Goal: Information Seeking & Learning: Find specific fact

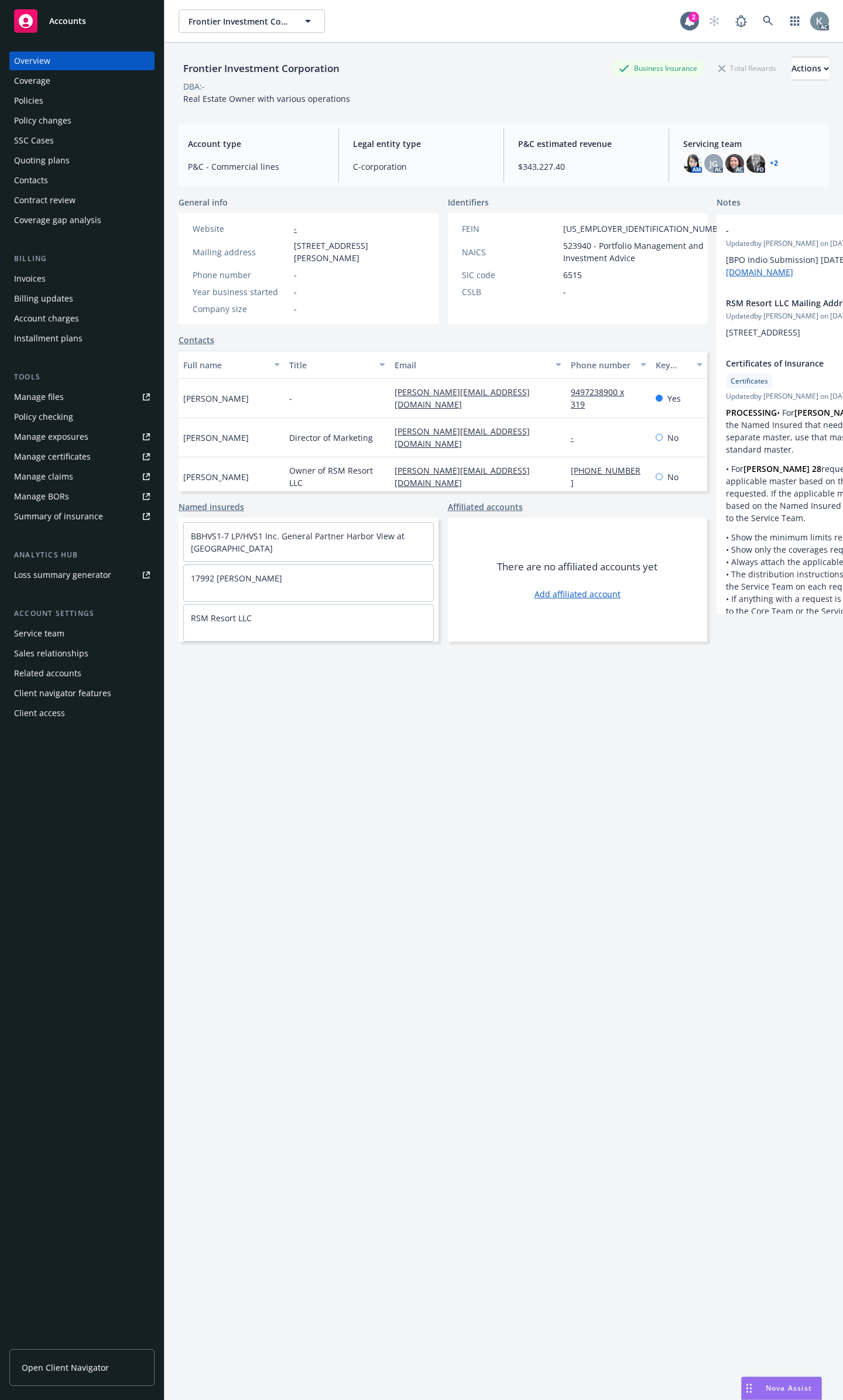
scroll to position [4788, 0]
click at [22, 92] on div "Policies" at bounding box center [28, 100] width 29 height 19
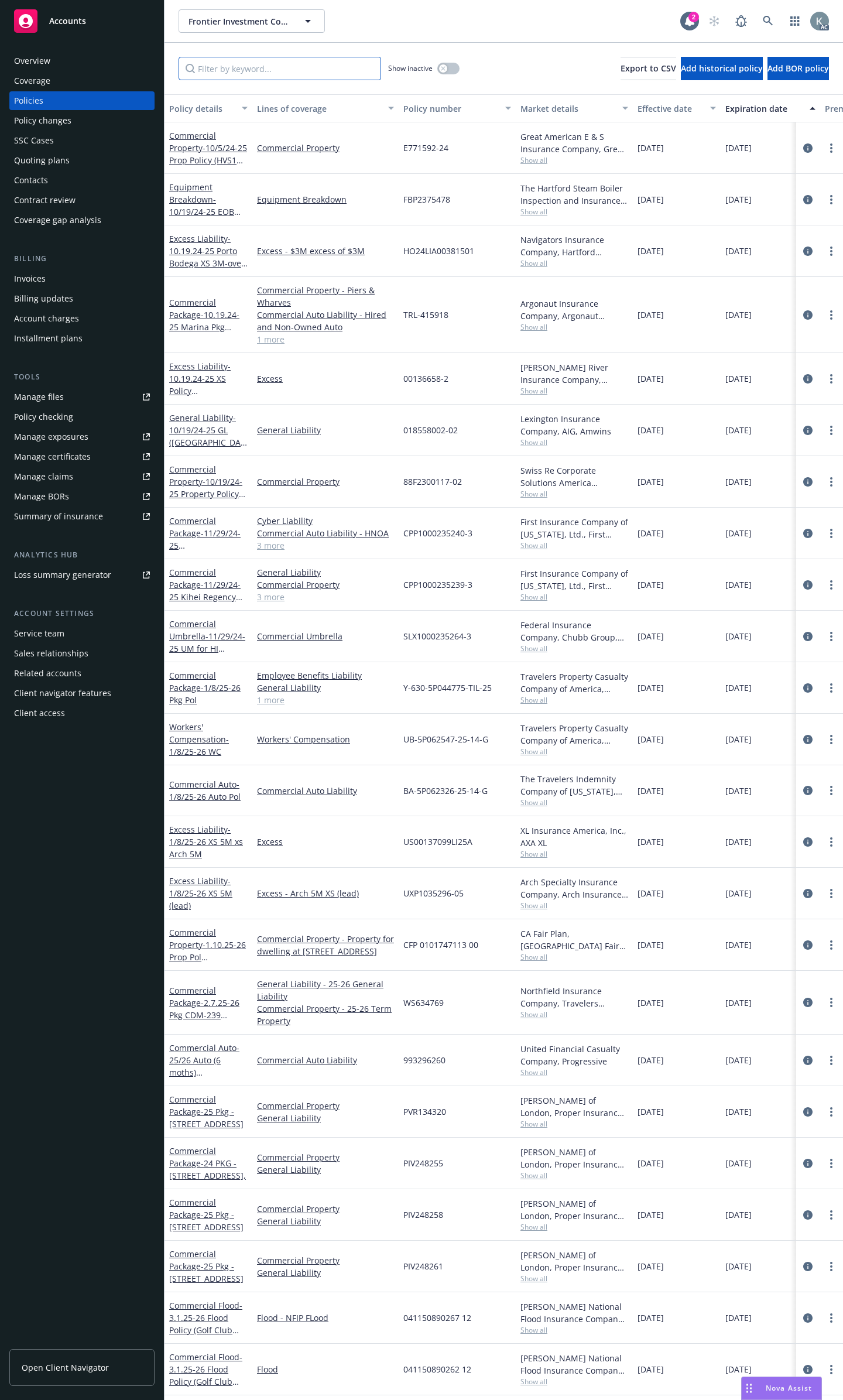
click at [277, 69] on input "Filter by keyword..." at bounding box center [280, 69] width 203 height 24
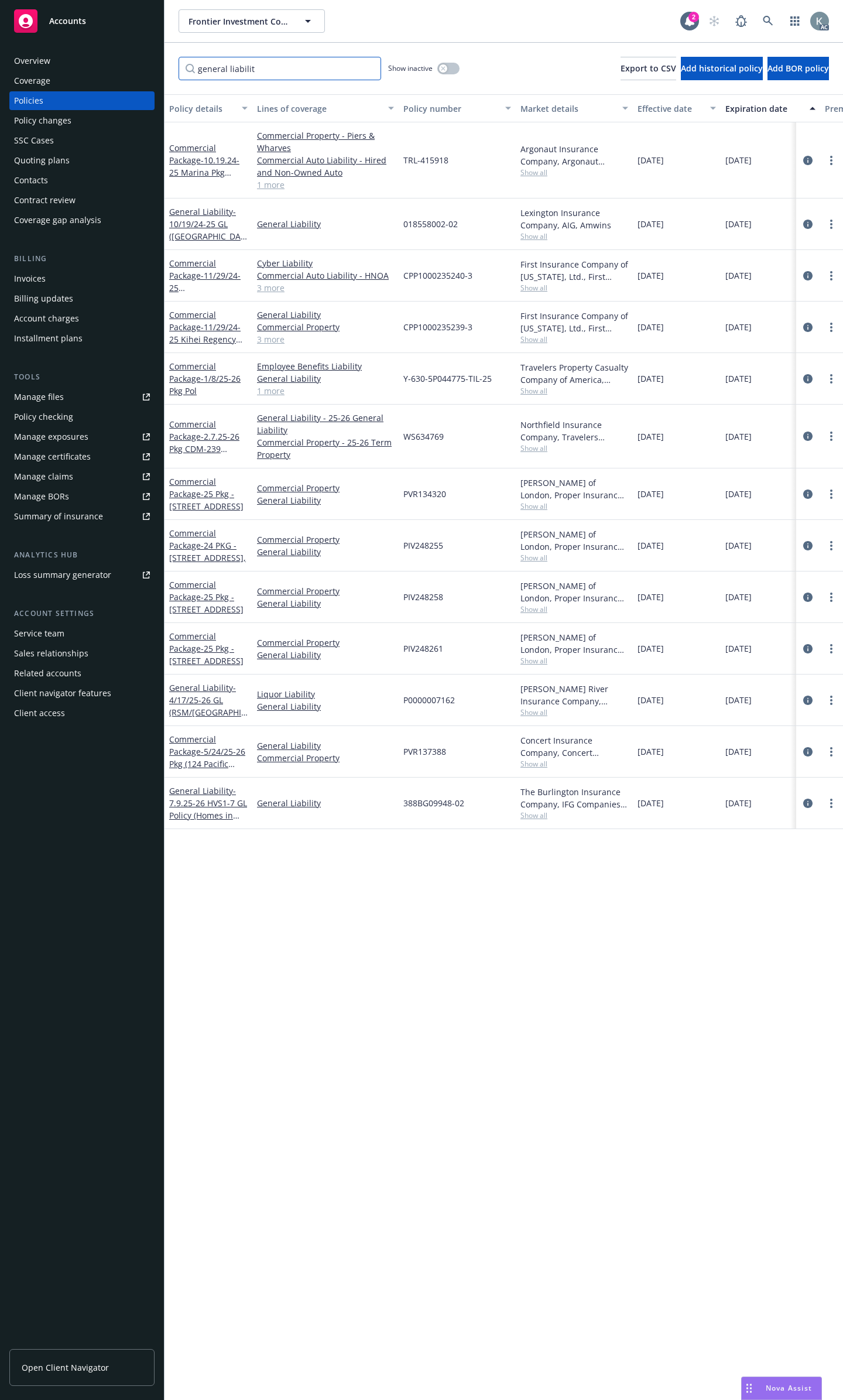
type input "general liability"
click at [369, 66] on input "general liability" at bounding box center [280, 69] width 203 height 24
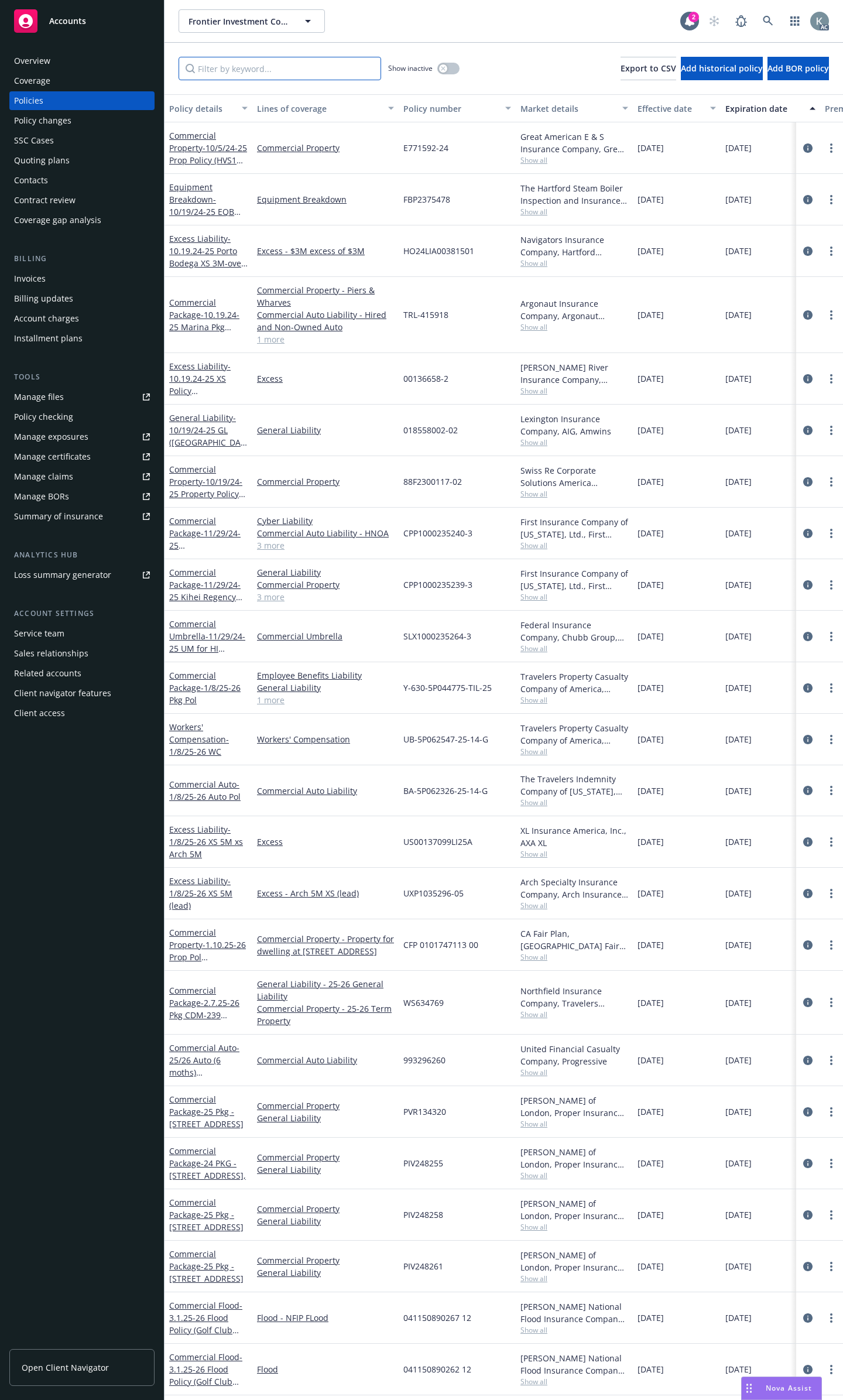
click at [351, 66] on input "Filter by keyword..." at bounding box center [280, 69] width 203 height 24
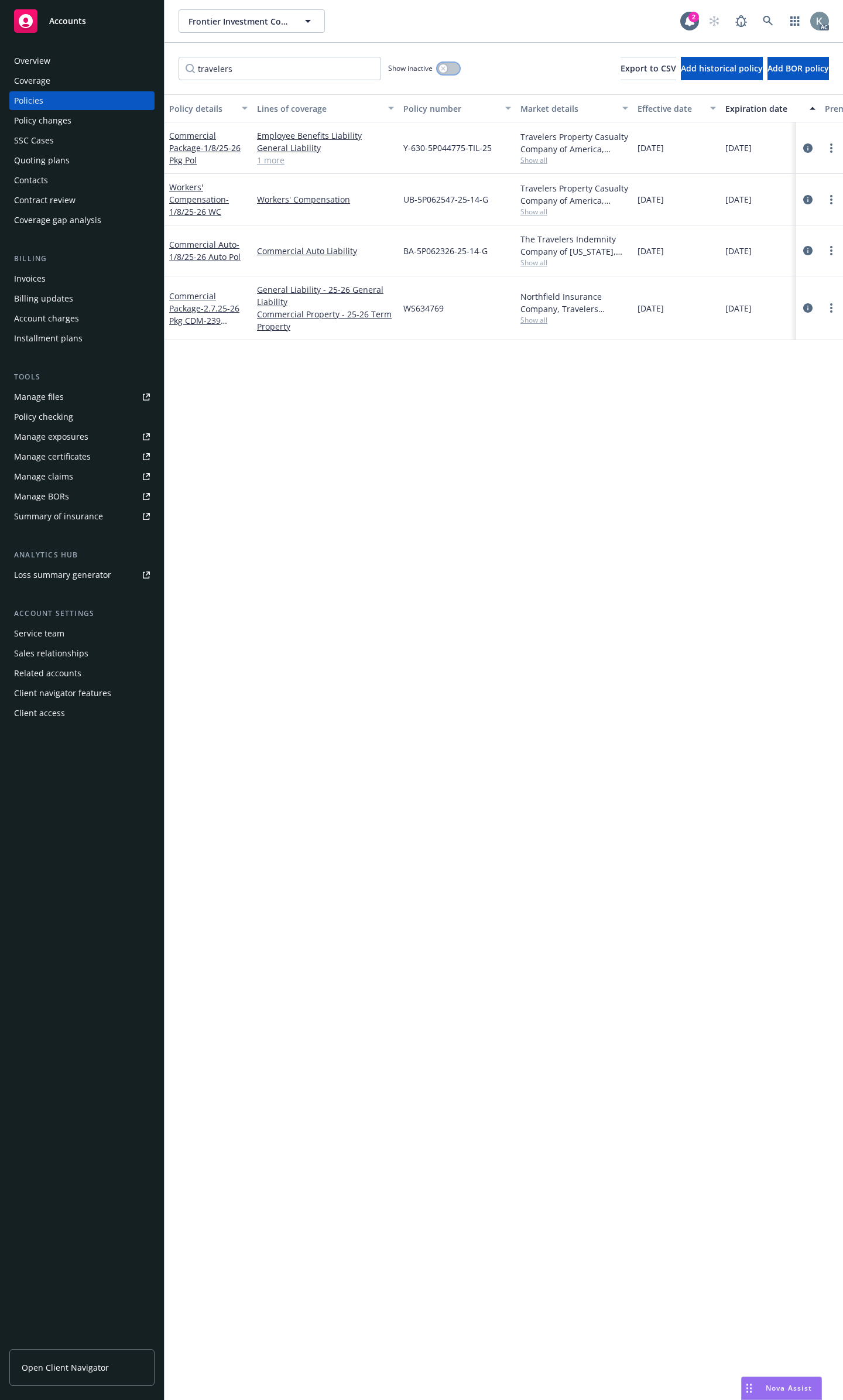
click at [449, 64] on button "button" at bounding box center [448, 68] width 22 height 11
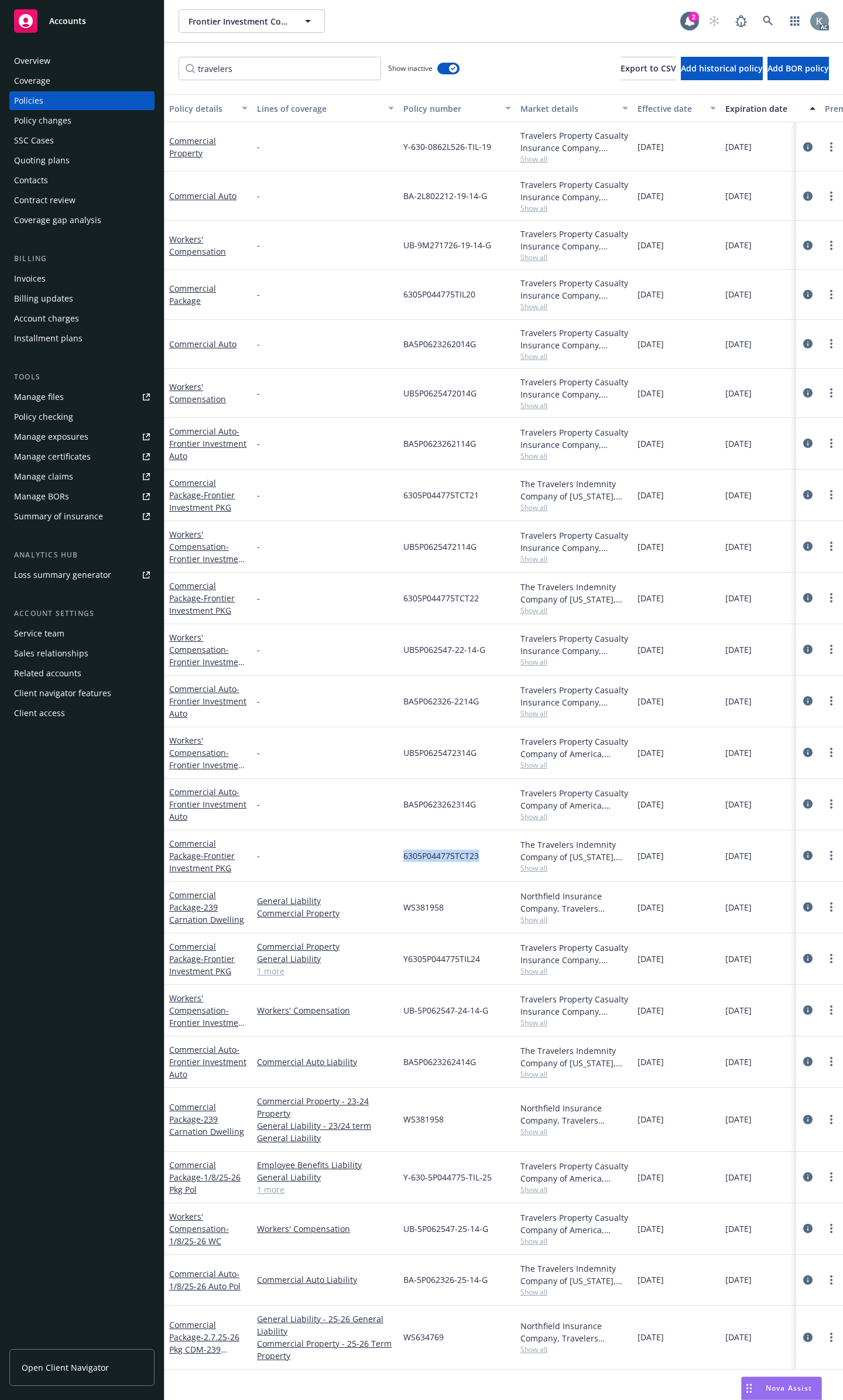
drag, startPoint x: 491, startPoint y: 828, endPoint x: 392, endPoint y: 837, distance: 99.4
click at [392, 837] on div "Commercial Package - Frontier Investment PKG - 6305P044775TCT23 The Travelers I…" at bounding box center [730, 856] width 1130 height 52
copy div "6305P044775TCT23"
click at [808, 850] on icon "circleInformation" at bounding box center [808, 855] width 9 height 9
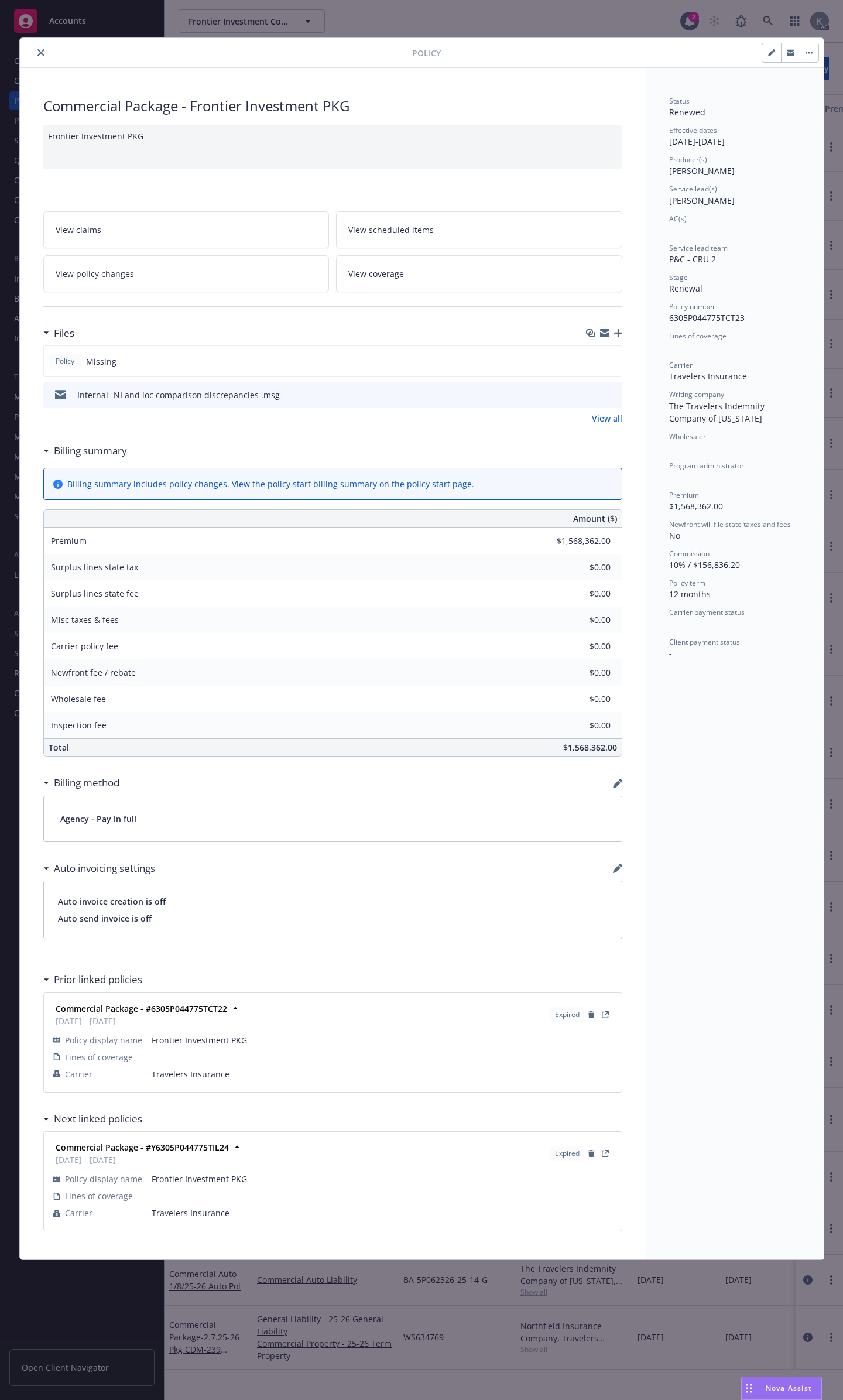
click at [37, 52] on icon "close" at bounding box center [40, 53] width 7 height 7
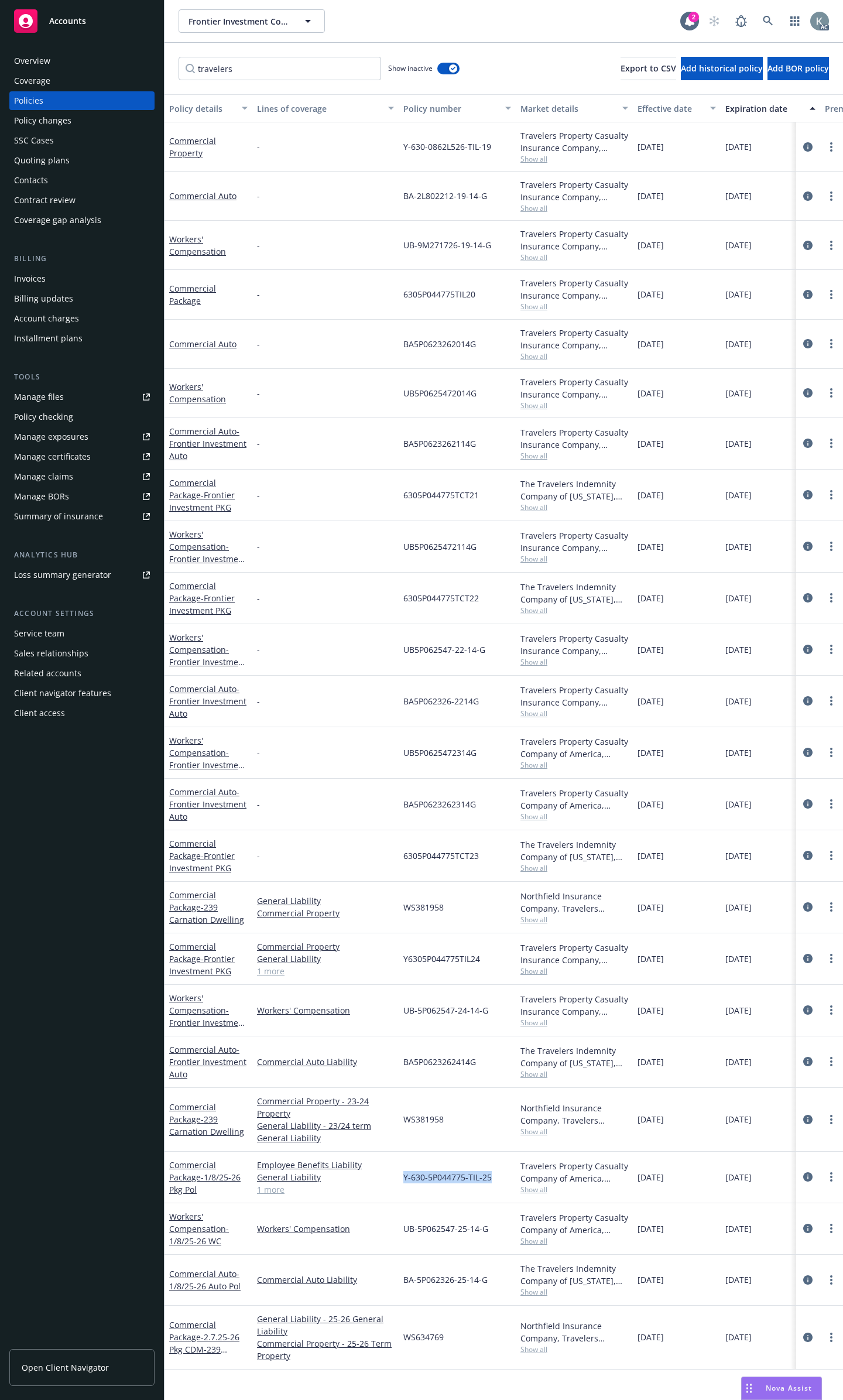
drag, startPoint x: 493, startPoint y: 1144, endPoint x: 405, endPoint y: 1142, distance: 88.0
click at [405, 1152] on div "Y-630-5P044775-TIL-25" at bounding box center [458, 1178] width 117 height 52
click at [808, 593] on icon "circleInformation" at bounding box center [808, 598] width 9 height 9
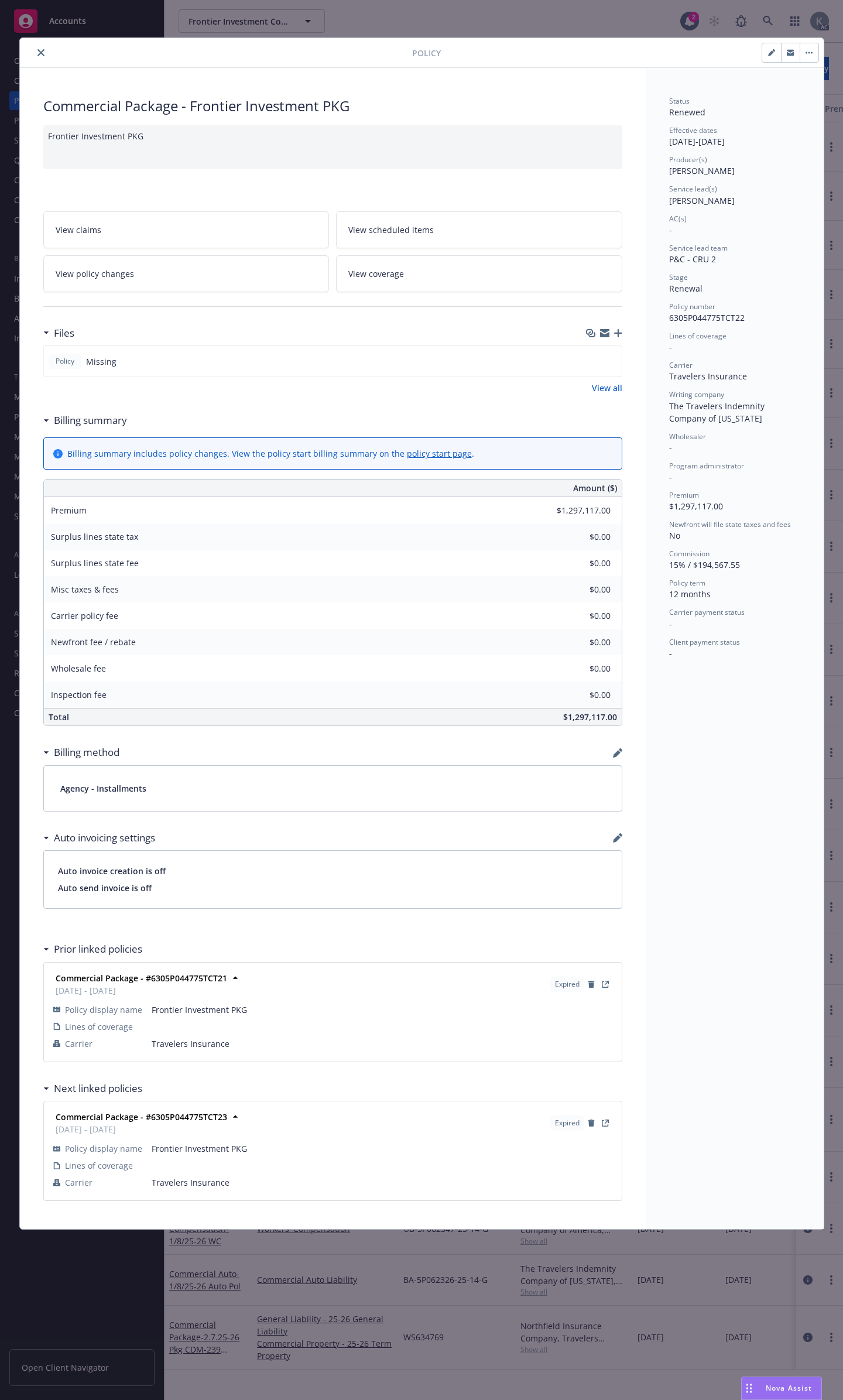
click at [37, 50] on icon "close" at bounding box center [40, 53] width 7 height 7
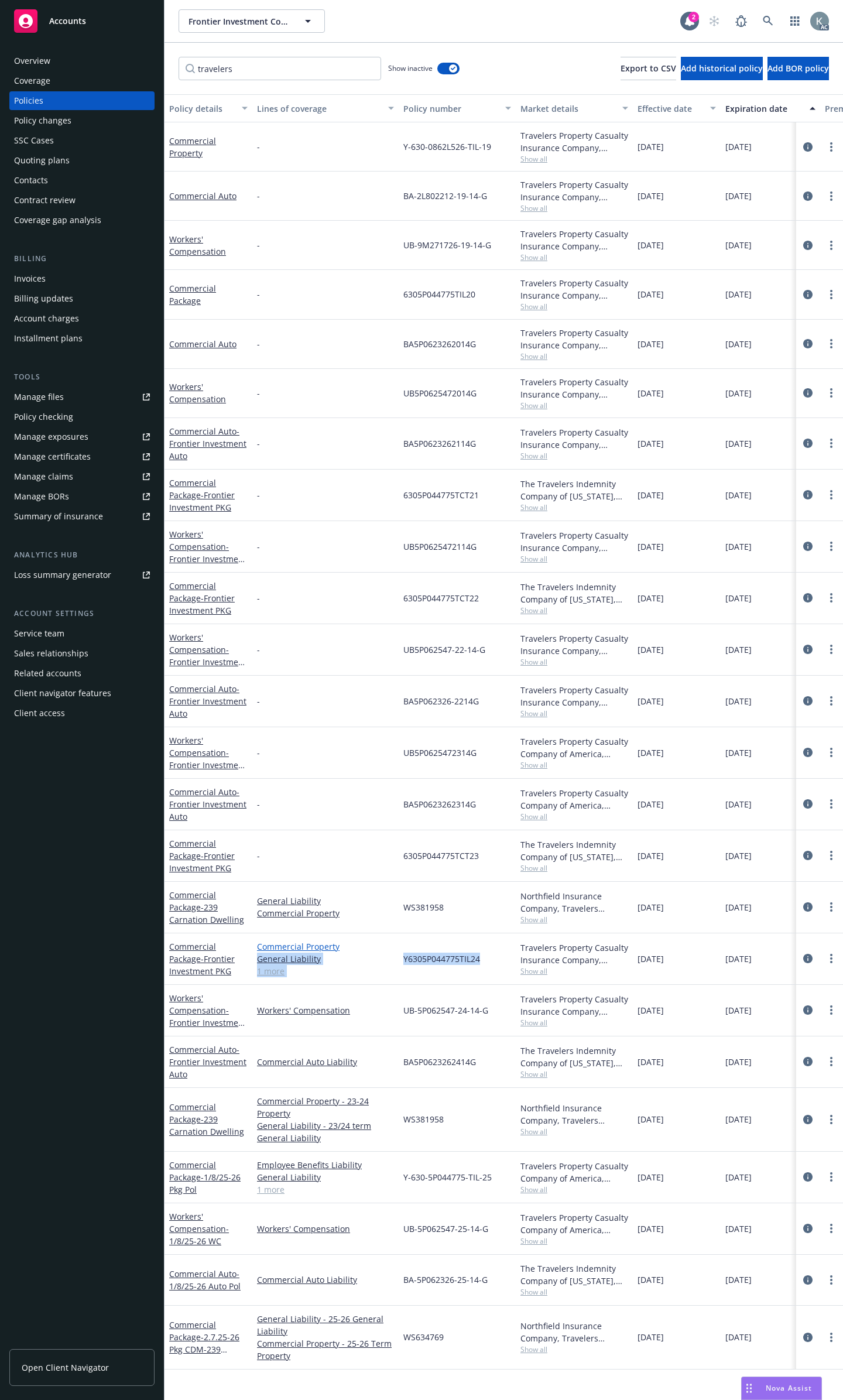
drag, startPoint x: 492, startPoint y: 937, endPoint x: 391, endPoint y: 925, distance: 101.7
click at [391, 933] on div "Commercial Package - Frontier Investment PKG Commercial Property General Liabil…" at bounding box center [730, 959] width 1130 height 52
click at [809, 954] on icon "circleInformation" at bounding box center [808, 958] width 9 height 9
click at [808, 935] on div "Frontier Investment Corporation Frontier Investment Corporation 2 AC travelers …" at bounding box center [503, 700] width 679 height 1400
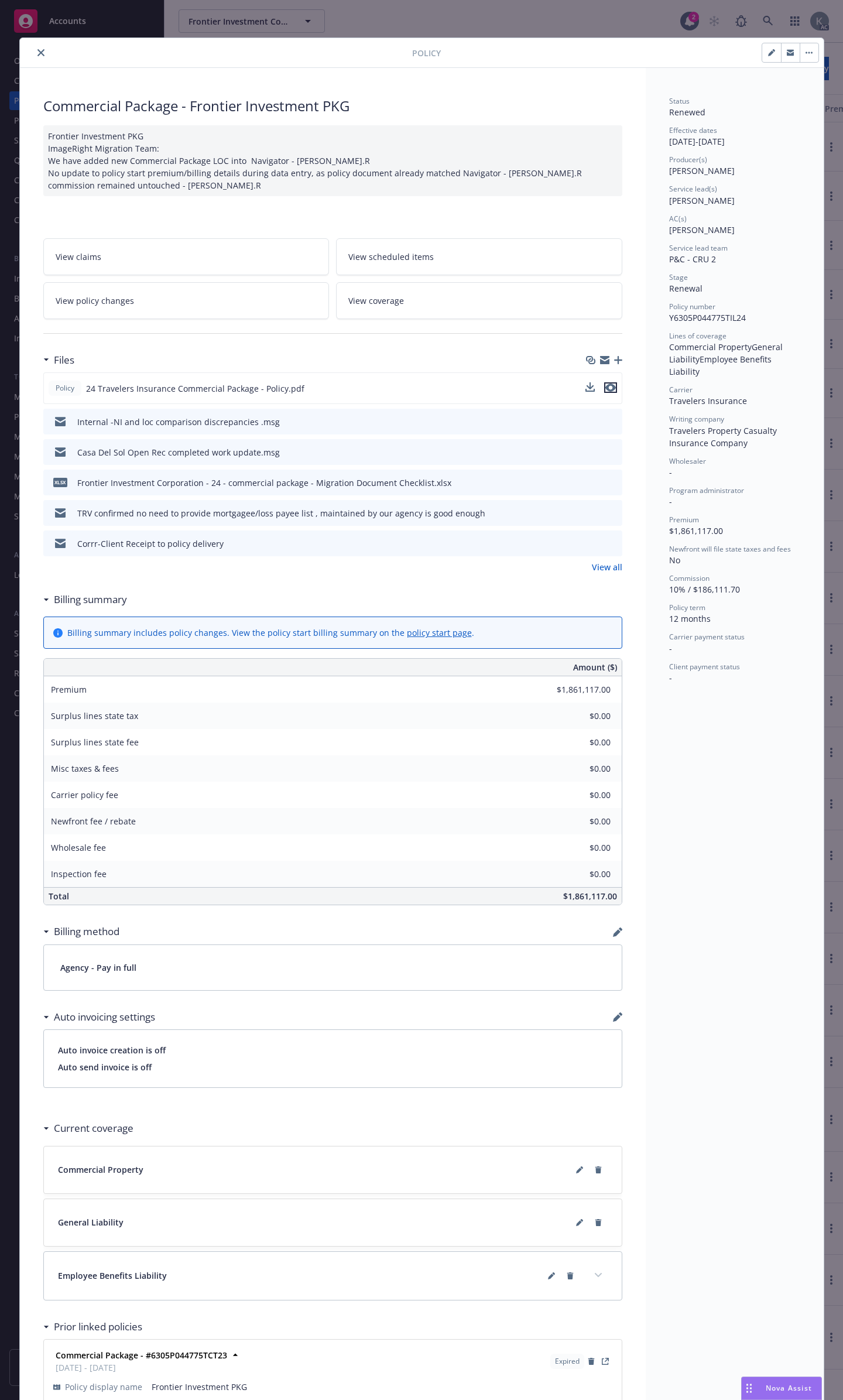
click at [611, 384] on icon "preview file" at bounding box center [611, 387] width 11 height 8
click at [37, 49] on icon "close" at bounding box center [40, 53] width 7 height 7
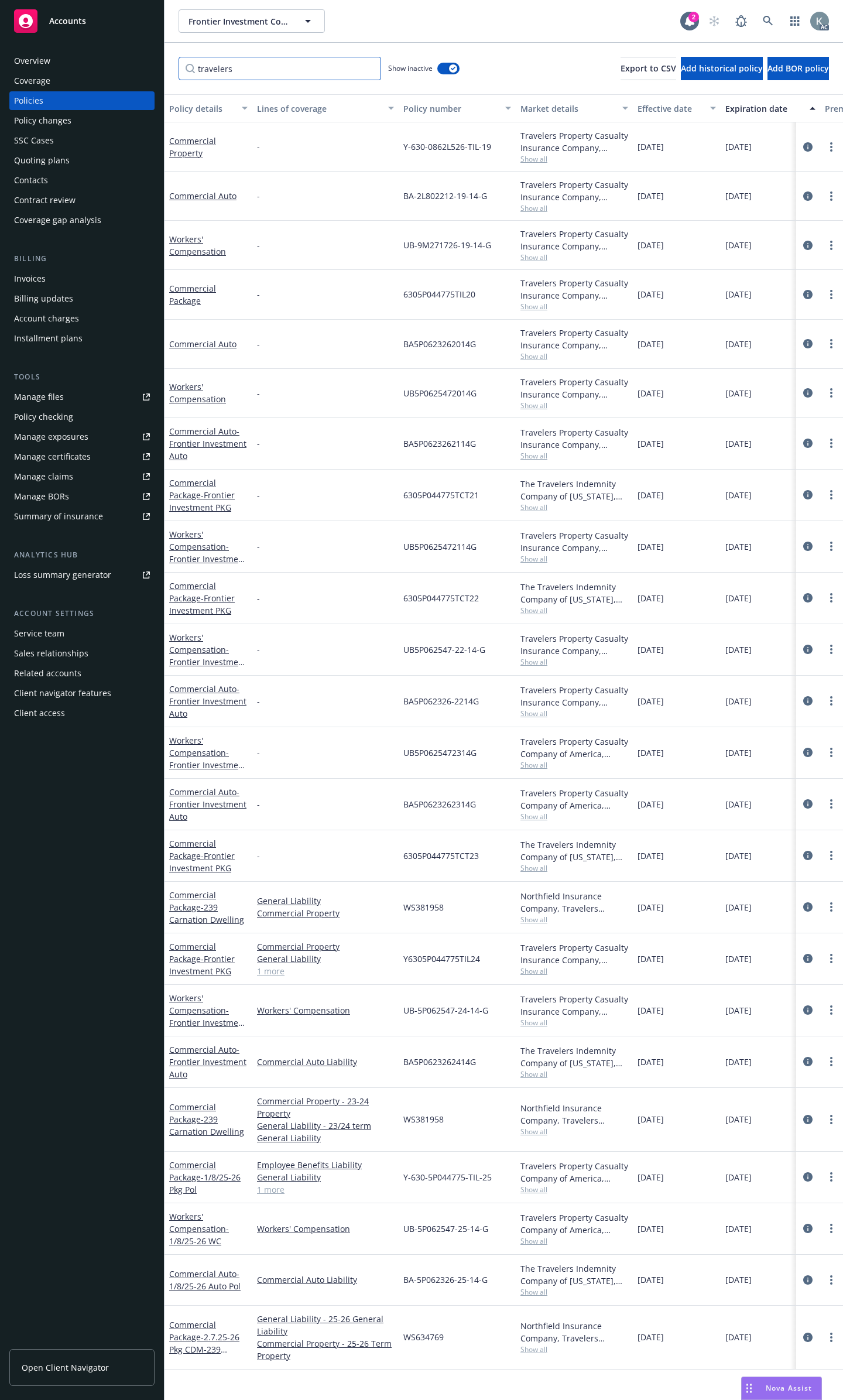
drag, startPoint x: 272, startPoint y: 68, endPoint x: 96, endPoint y: 85, distance: 176.8
click at [96, 85] on div "Accounts Overview Coverage Policies Policy changes SSC Cases Quoting plans Cont…" at bounding box center [421, 700] width 843 height 1400
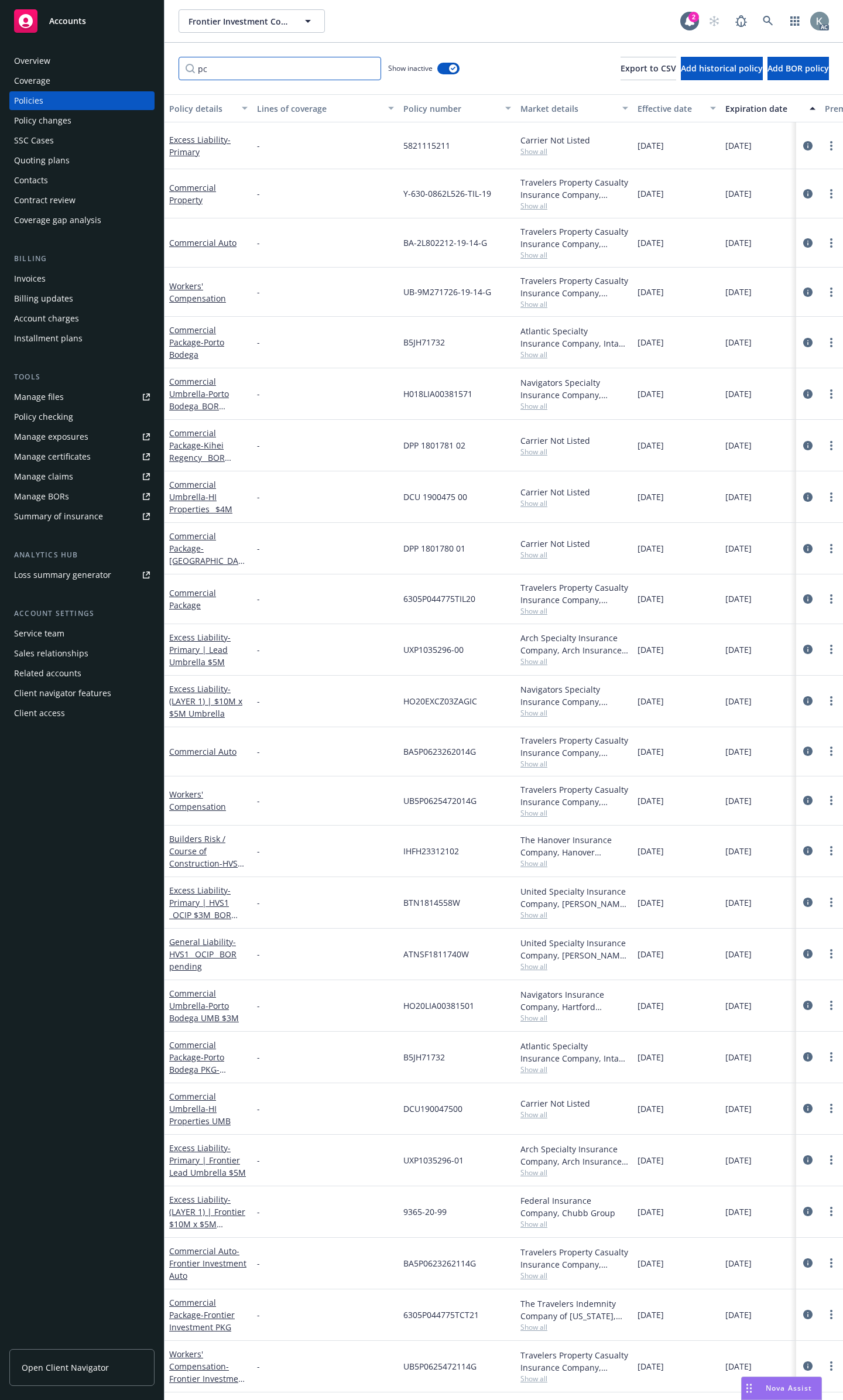
type input "p"
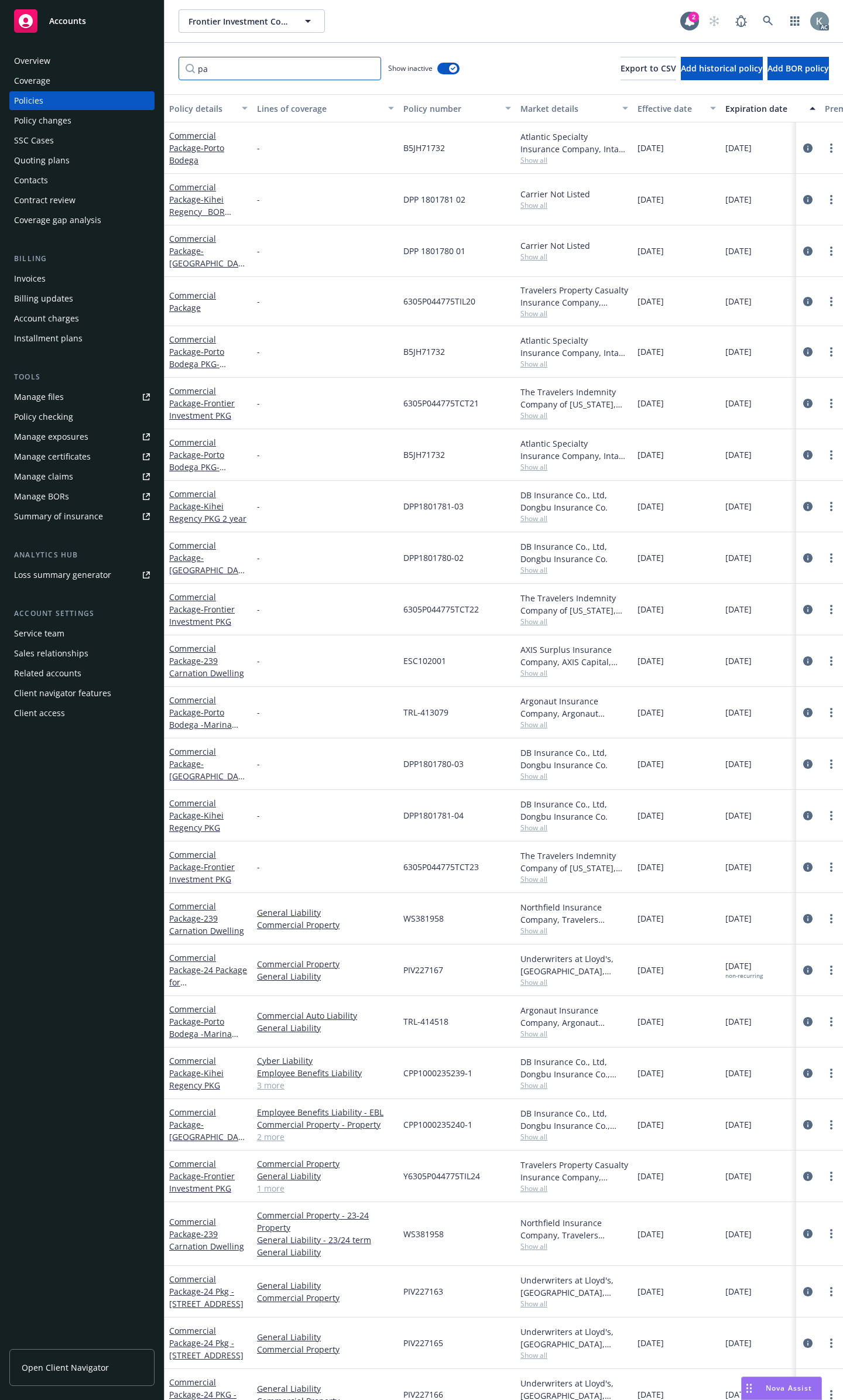
type input "p"
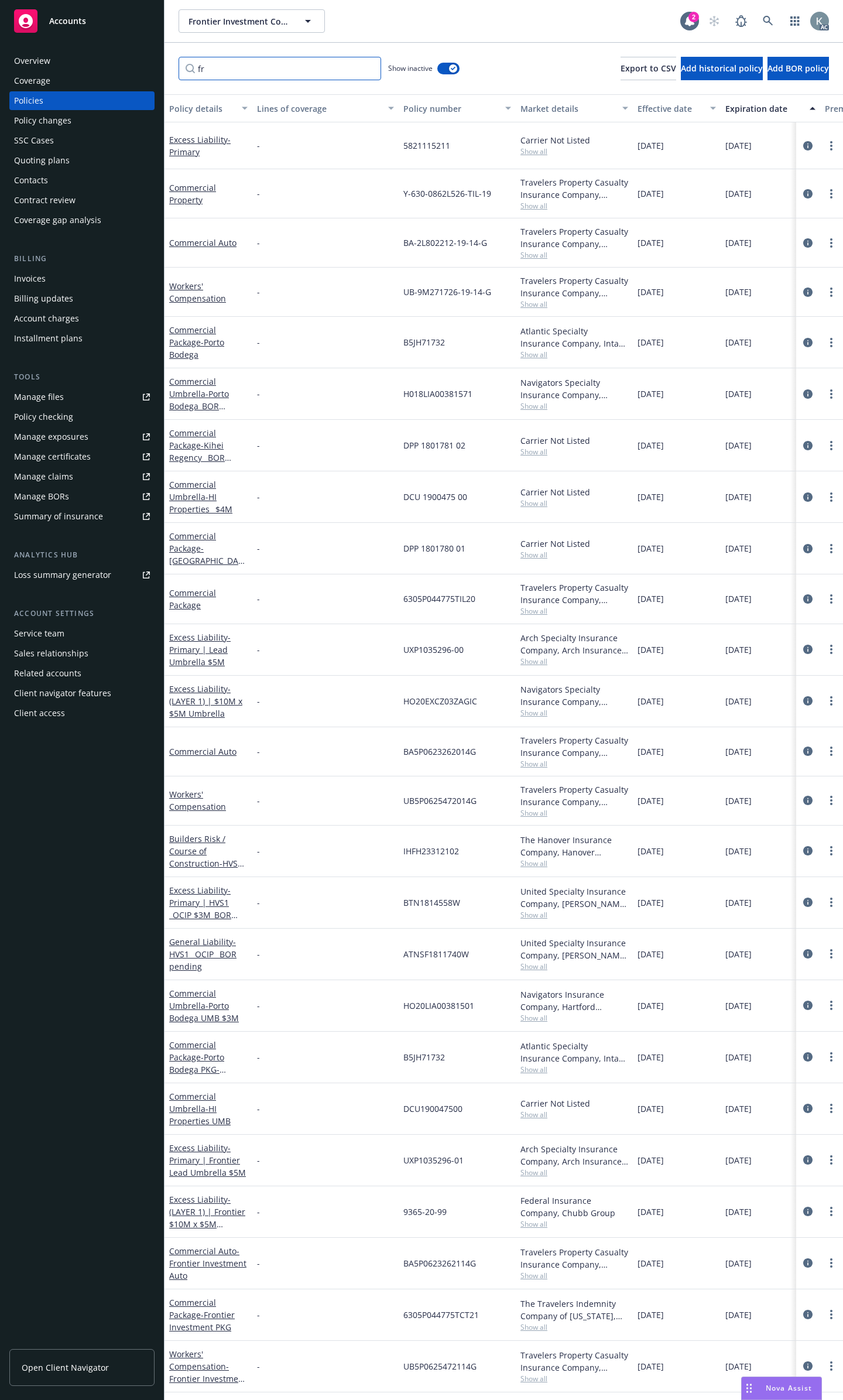
type input "f"
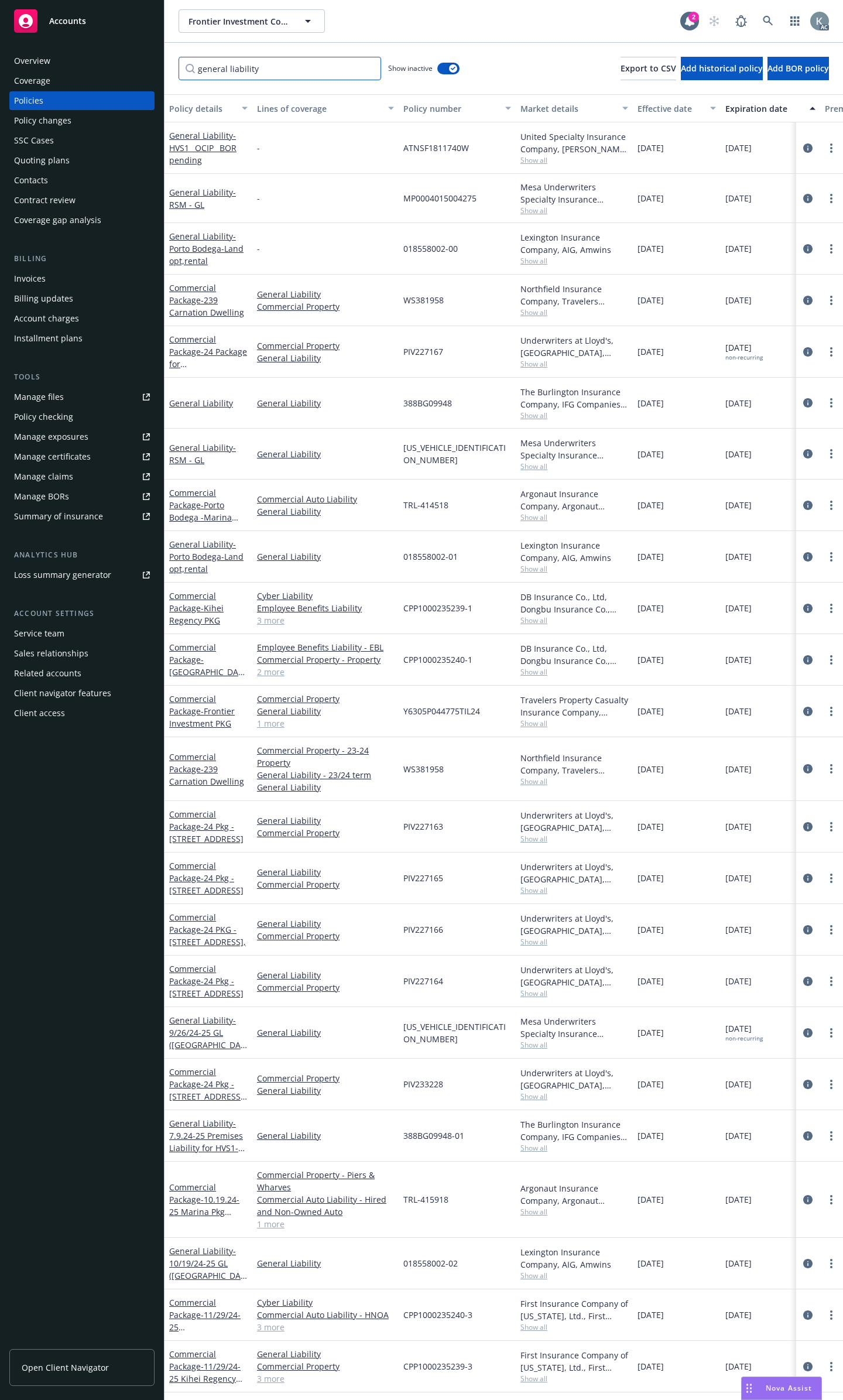
type input "general liability"
click at [300, 36] on div "Frontier Investment Corporation Frontier Investment Corporation 2 AC" at bounding box center [503, 21] width 679 height 42
click at [304, 57] on input "general liability" at bounding box center [280, 69] width 203 height 24
click at [305, 65] on input "general liability" at bounding box center [280, 69] width 203 height 24
drag, startPoint x: 483, startPoint y: 696, endPoint x: 362, endPoint y: 709, distance: 121.7
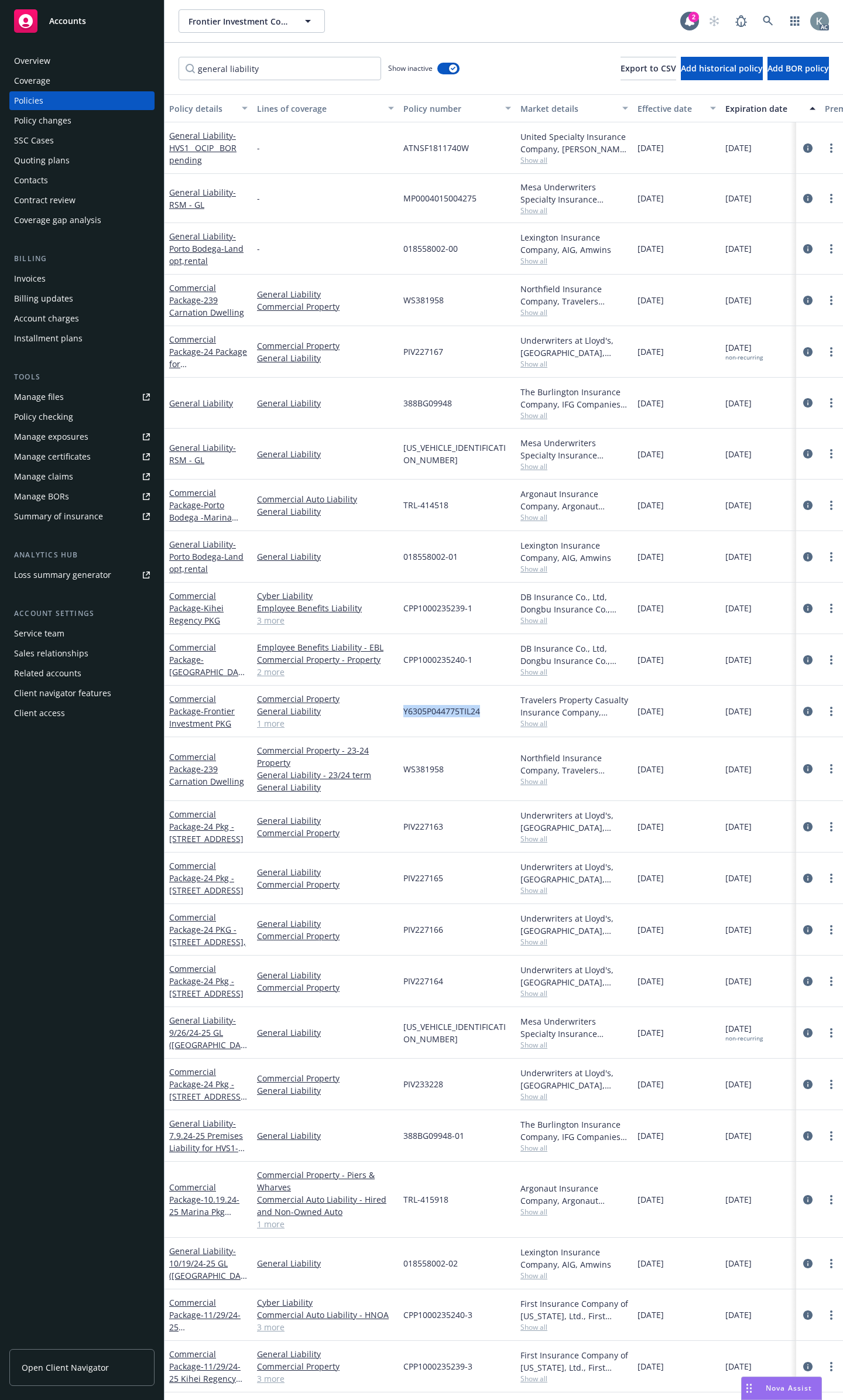
click at [362, 709] on div "Commercial Package - Frontier Investment PKG Commercial Property General Liabil…" at bounding box center [730, 711] width 1130 height 52
drag, startPoint x: 449, startPoint y: 292, endPoint x: 389, endPoint y: 295, distance: 60.1
click at [389, 295] on div "Commercial Package - 239 Carnation Dwelling General Liability Commercial Proper…" at bounding box center [730, 301] width 1130 height 52
click at [281, 64] on input "general liability" at bounding box center [280, 69] width 203 height 24
drag, startPoint x: 280, startPoint y: 64, endPoint x: 157, endPoint y: 75, distance: 123.5
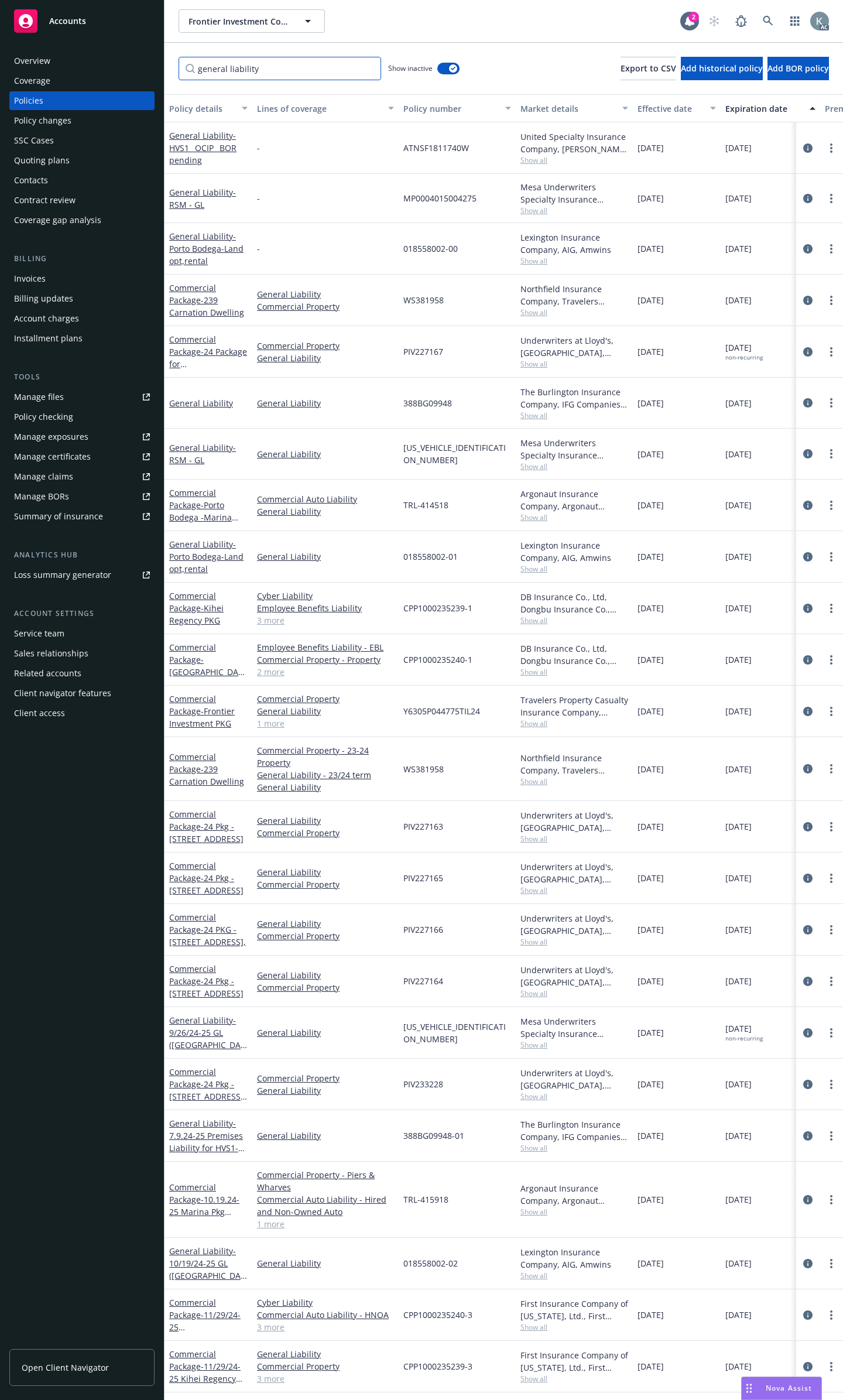
click at [157, 75] on div "Accounts Overview Coverage Policies Policy changes SSC Cases Quoting plans Cont…" at bounding box center [421, 700] width 843 height 1400
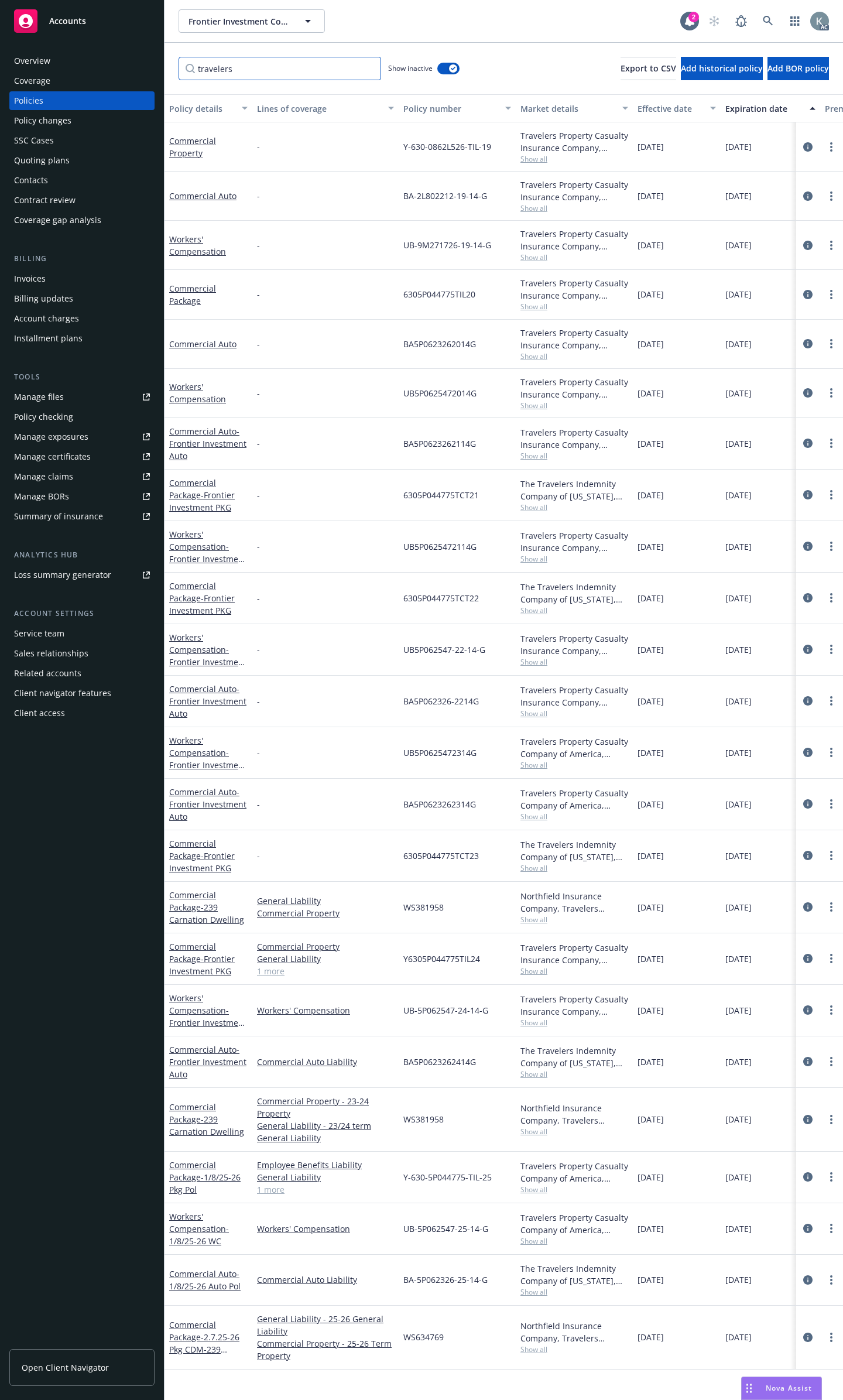
type input "travelers"
drag, startPoint x: 500, startPoint y: 833, endPoint x: 380, endPoint y: 840, distance: 120.2
click at [380, 840] on div "Commercial Package - Frontier Investment PKG - 6305P044775TCT23 The Travelers I…" at bounding box center [730, 856] width 1130 height 52
copy div "6305P044775TCT23"
drag, startPoint x: 492, startPoint y: 831, endPoint x: 402, endPoint y: 839, distance: 90.4
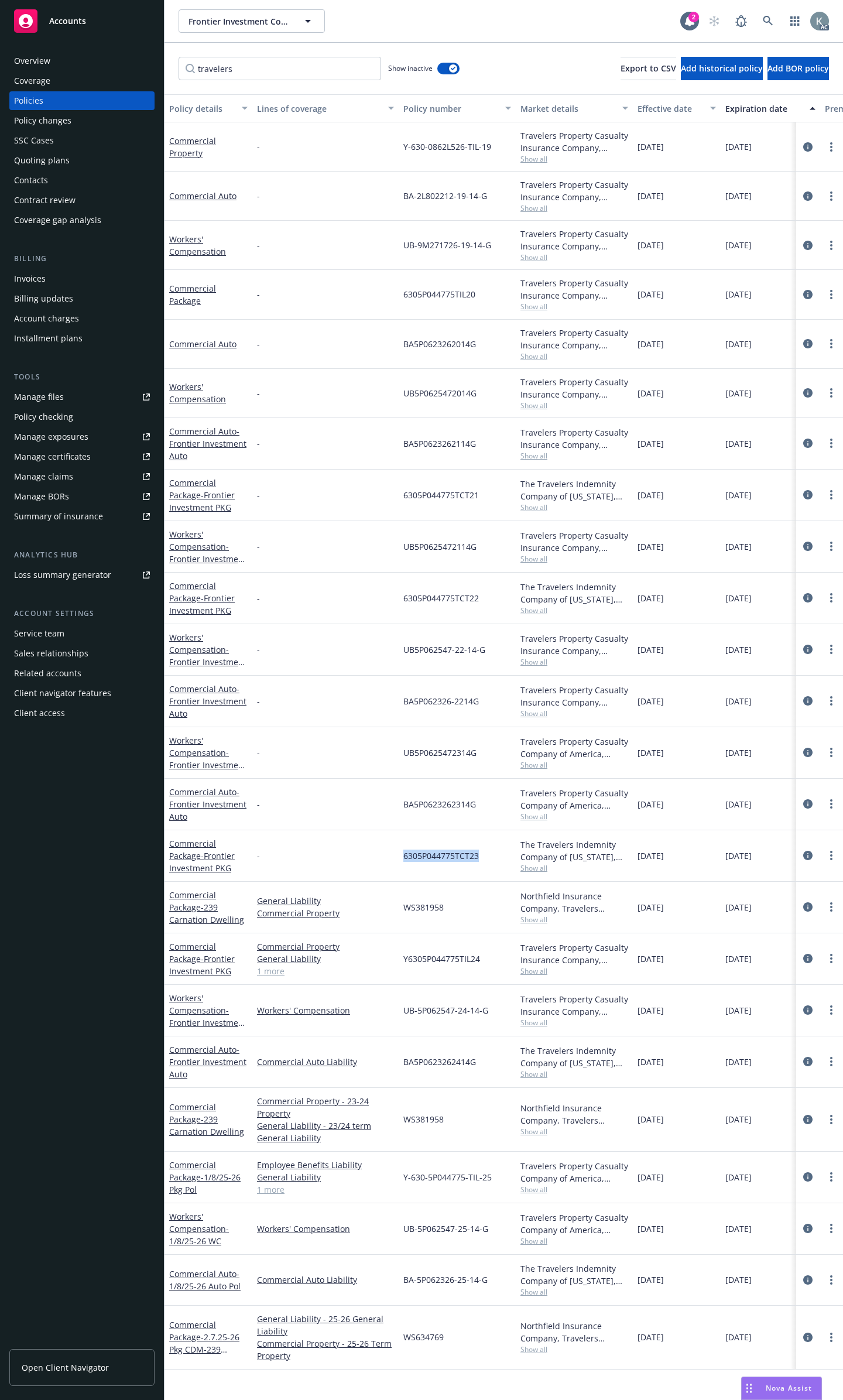
click at [402, 839] on div "6305P044775TCT23" at bounding box center [458, 856] width 117 height 52
copy span "6305P044775TCT23"
drag, startPoint x: 482, startPoint y: 934, endPoint x: 403, endPoint y: 936, distance: 79.0
click at [403, 936] on div "Y6305P044775TIL24" at bounding box center [458, 959] width 117 height 52
copy span "Y6305P044775TIL24"
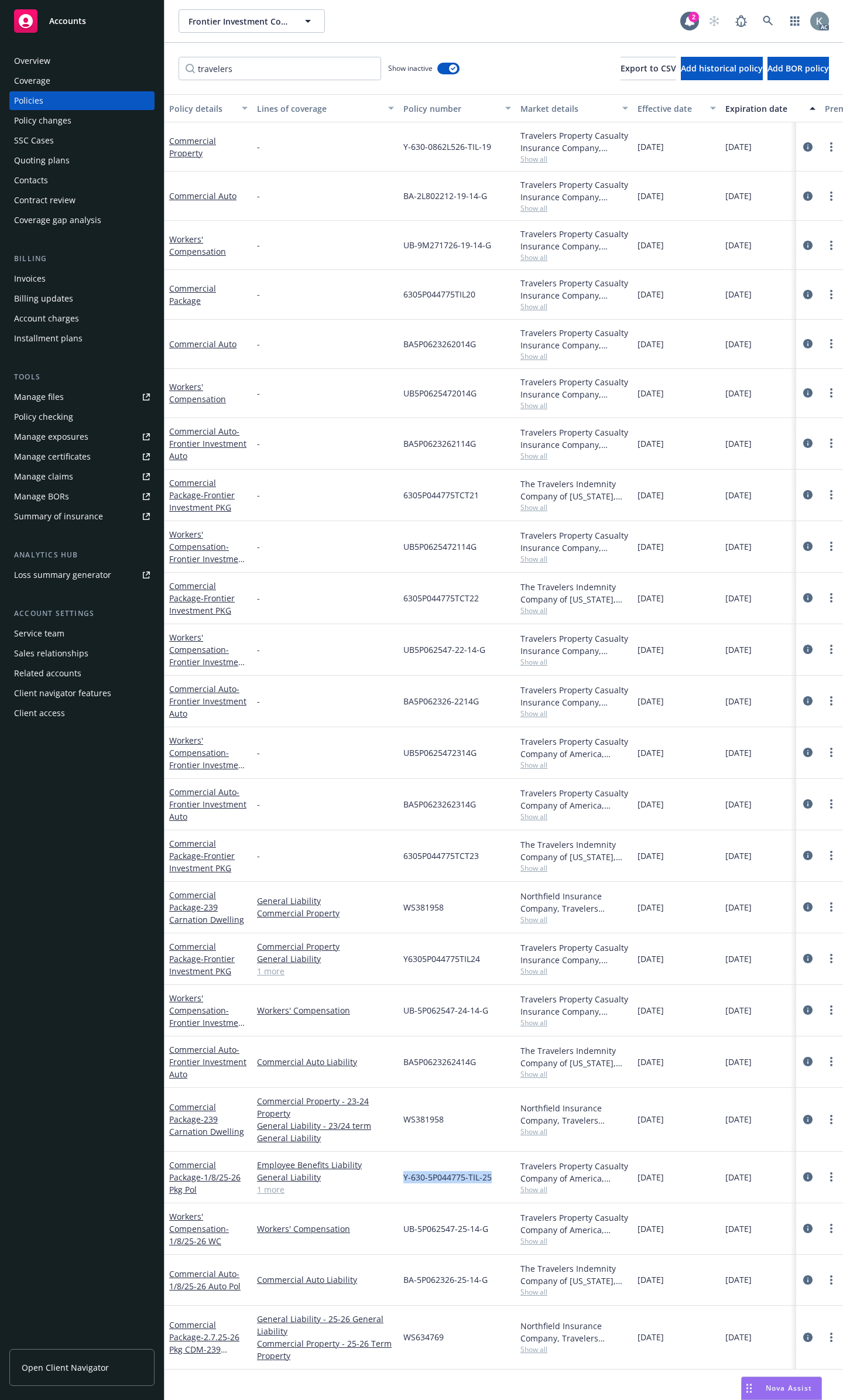
drag, startPoint x: 503, startPoint y: 1150, endPoint x: 404, endPoint y: 1152, distance: 99.0
click at [404, 1152] on div "Y-630-5P044775-TIL-25" at bounding box center [458, 1178] width 117 height 52
copy span "Y-630-5P044775-TIL-25"
drag, startPoint x: 766, startPoint y: 1152, endPoint x: 729, endPoint y: 1154, distance: 37.1
click at [729, 1171] on span "[DATE]" at bounding box center [739, 1177] width 27 height 12
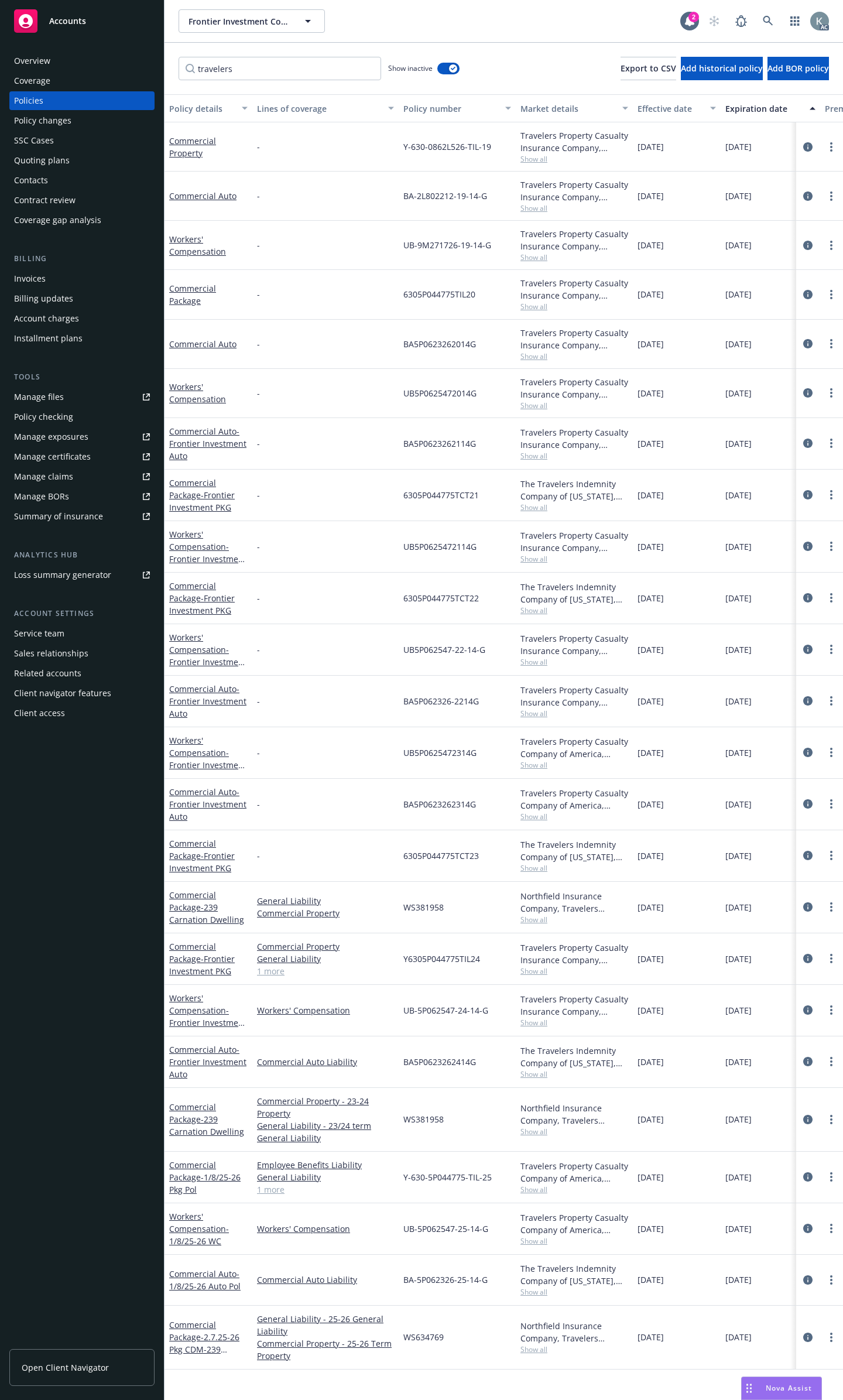
click at [727, 1171] on span "[DATE]" at bounding box center [739, 1177] width 27 height 12
drag, startPoint x: 727, startPoint y: 1152, endPoint x: 770, endPoint y: 1150, distance: 43.0
click at [770, 1152] on div "[DATE]" at bounding box center [771, 1178] width 100 height 52
copy span "[DATE]"
drag, startPoint x: 688, startPoint y: 735, endPoint x: 628, endPoint y: 741, distance: 60.3
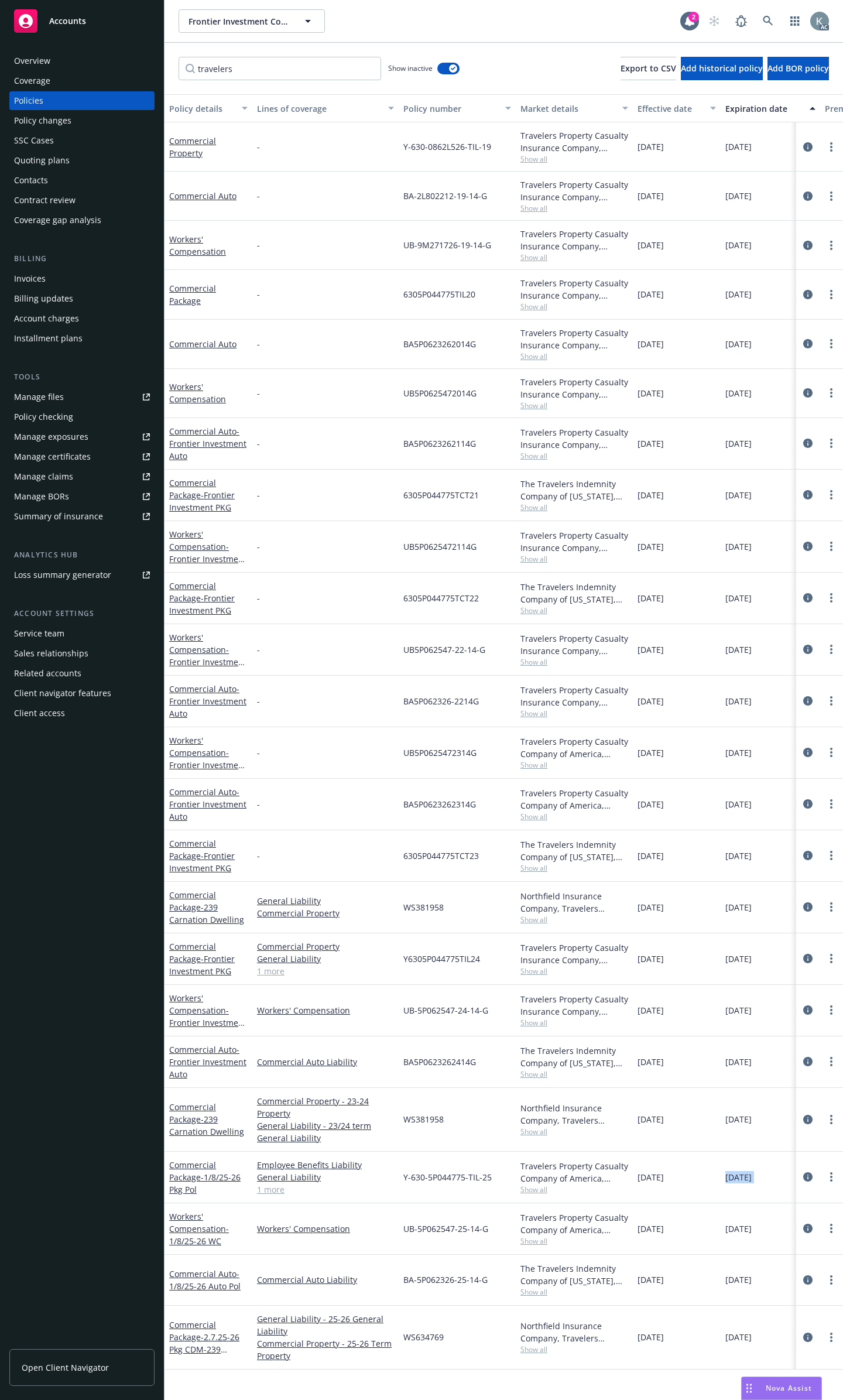
click at [628, 741] on div "Workers' Compensation - Frontier Investment WC - UB5P0625472314G Travelers Prop…" at bounding box center [730, 753] width 1130 height 52
copy div "[DATE]"
click at [809, 1172] on icon "circleInformation" at bounding box center [808, 1176] width 9 height 9
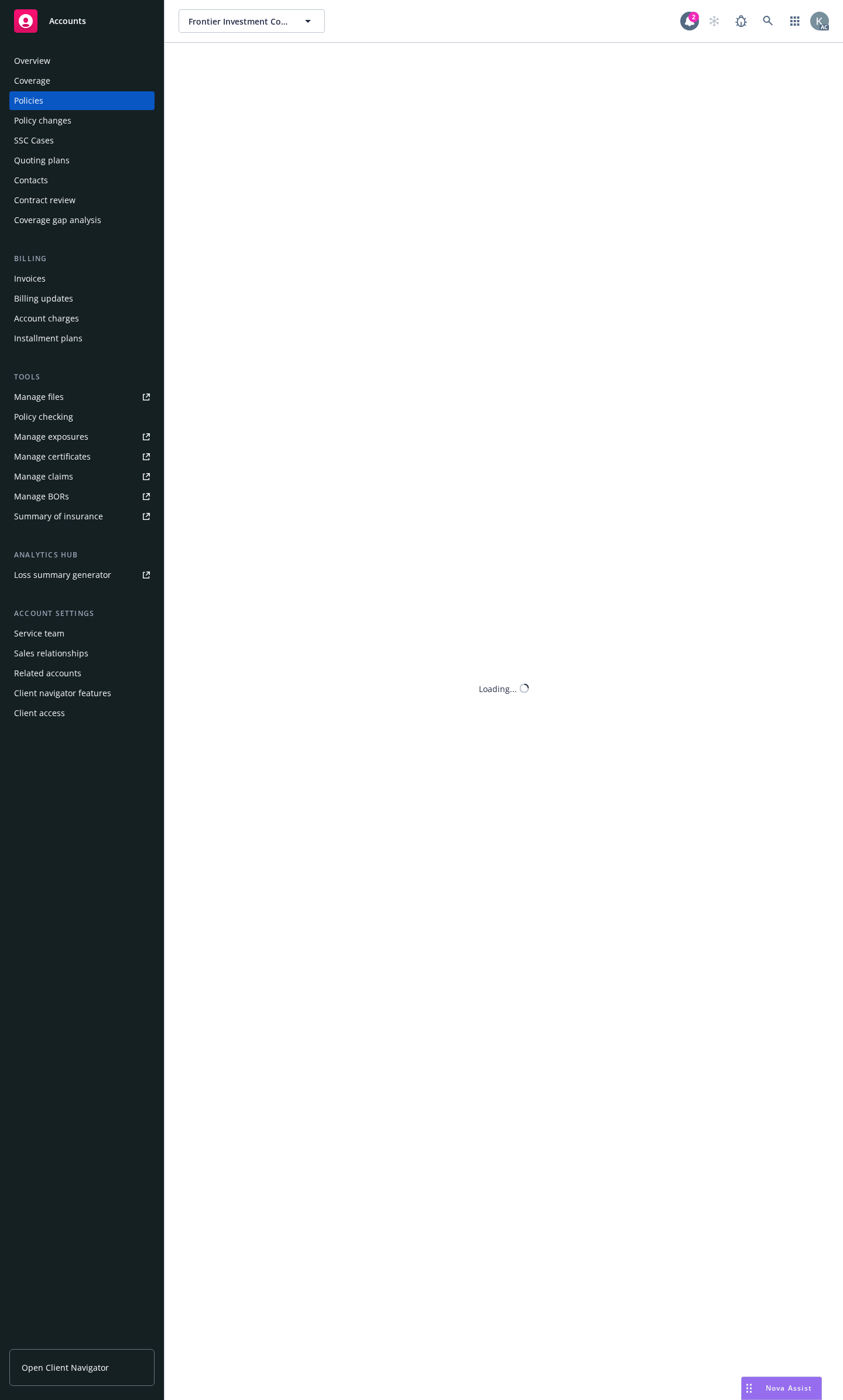
click at [809, 1150] on div "Frontier Investment Corporation Frontier Investment Corporation 2 AC travelers …" at bounding box center [503, 700] width 679 height 1400
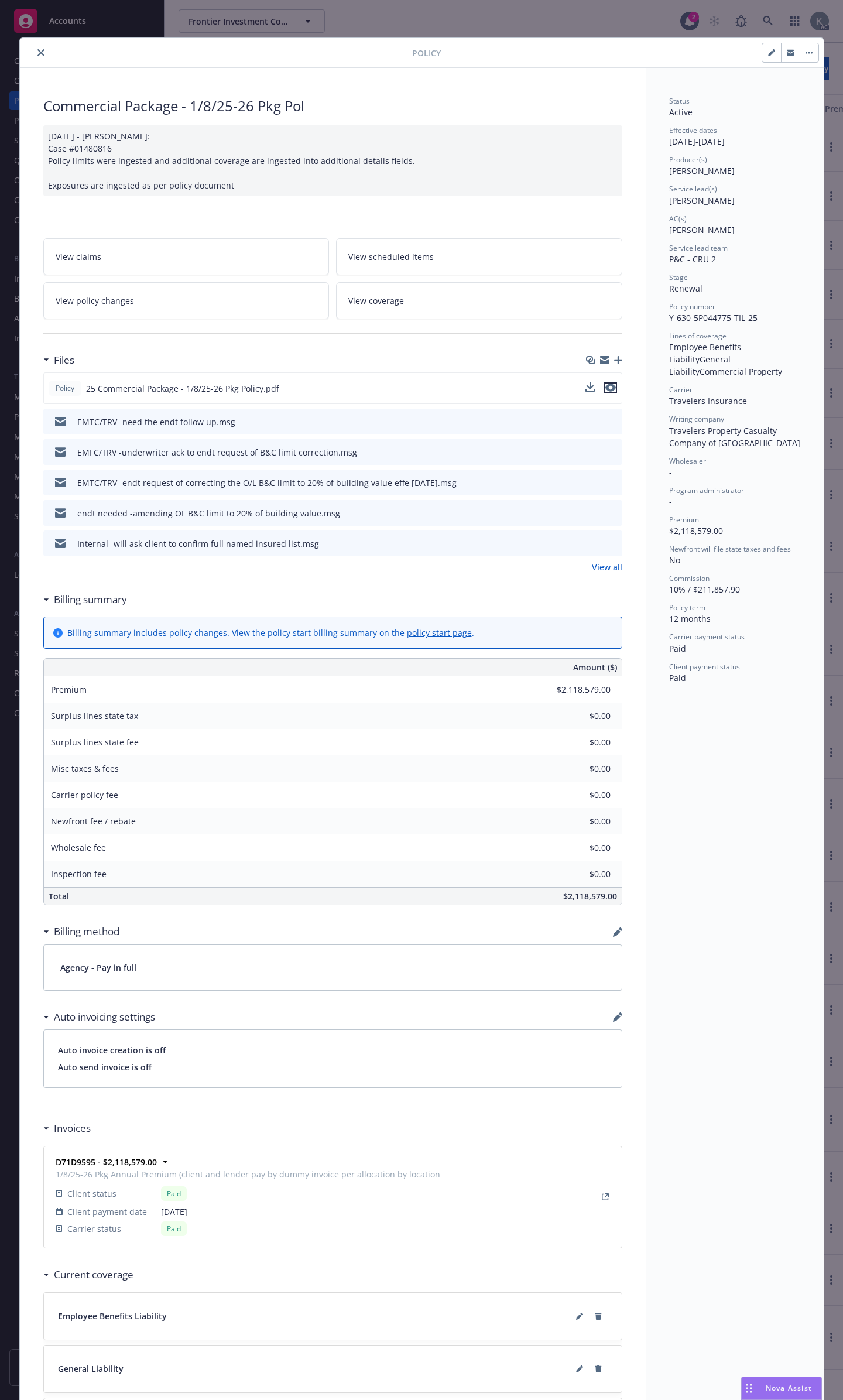
click at [609, 384] on icon "preview file" at bounding box center [611, 387] width 11 height 8
